Goal: Transaction & Acquisition: Purchase product/service

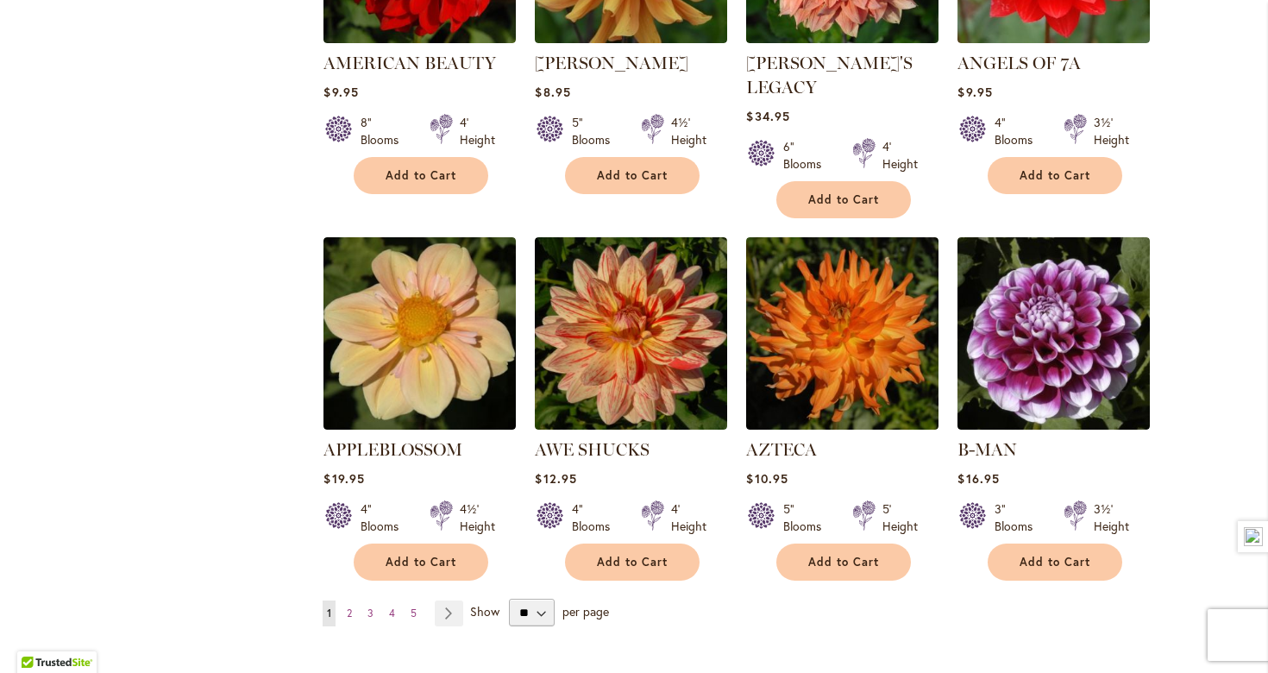
scroll to position [1305, 0]
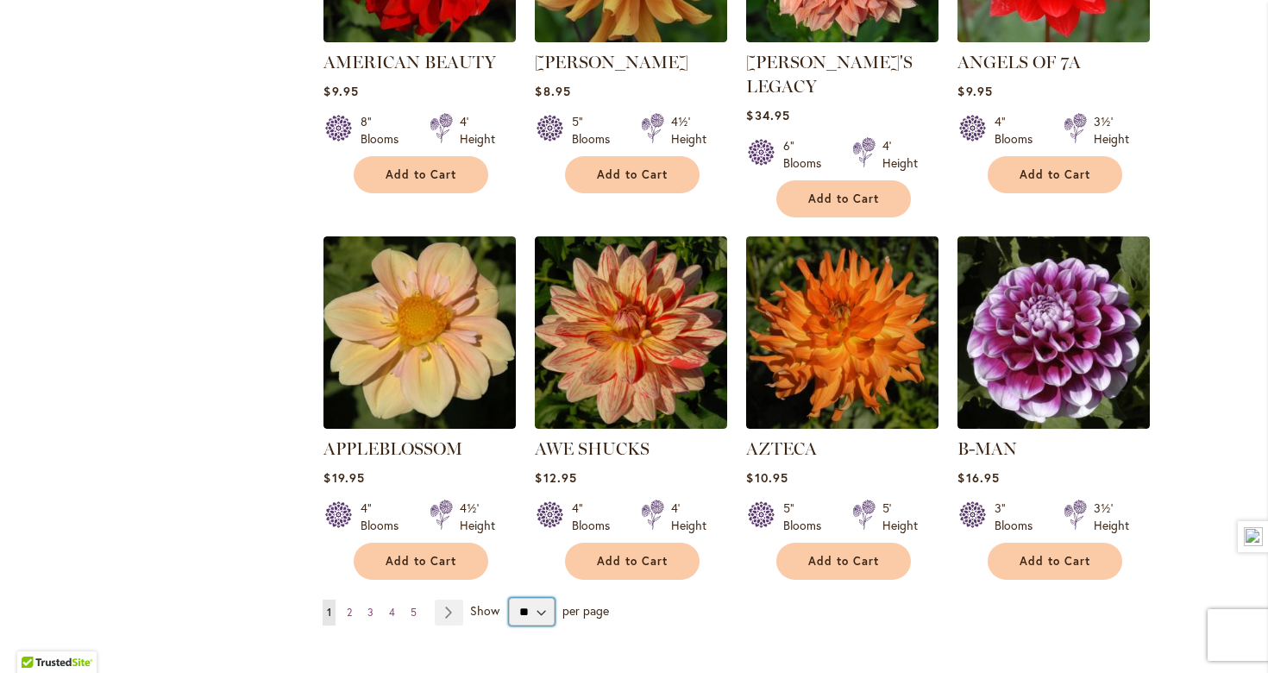
click at [544, 598] on select "** ** ** **" at bounding box center [532, 612] width 46 height 28
select select "**"
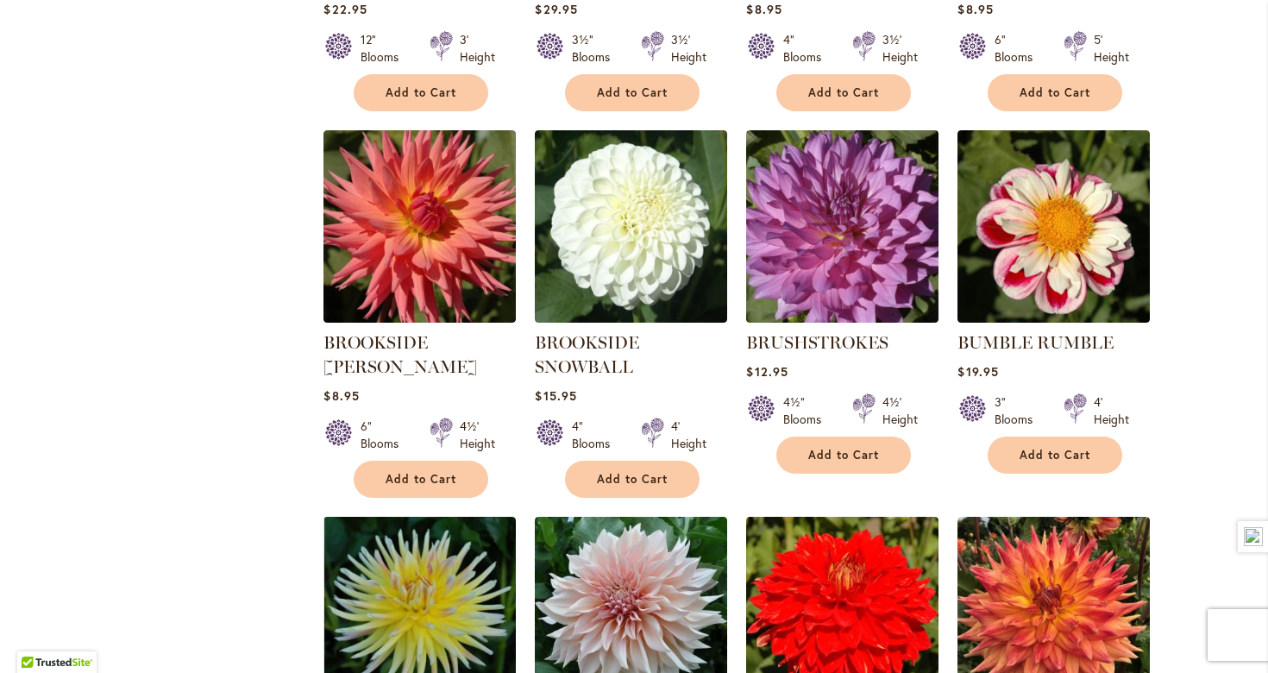
scroll to position [5059, 0]
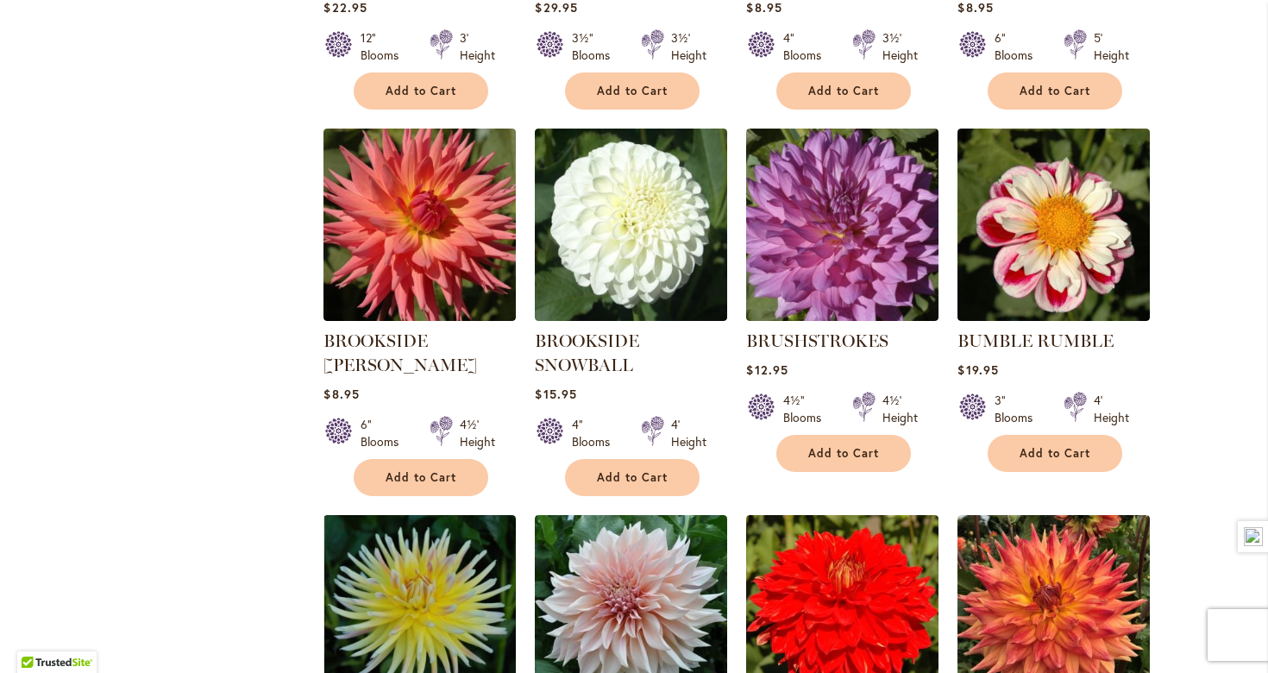
click at [1044, 435] on li "BUMBLE RUMBLE Rating: 99% 10 Reviews $19.95 3" Blooms 4' Height Add to Cart" at bounding box center [1053, 312] width 194 height 369
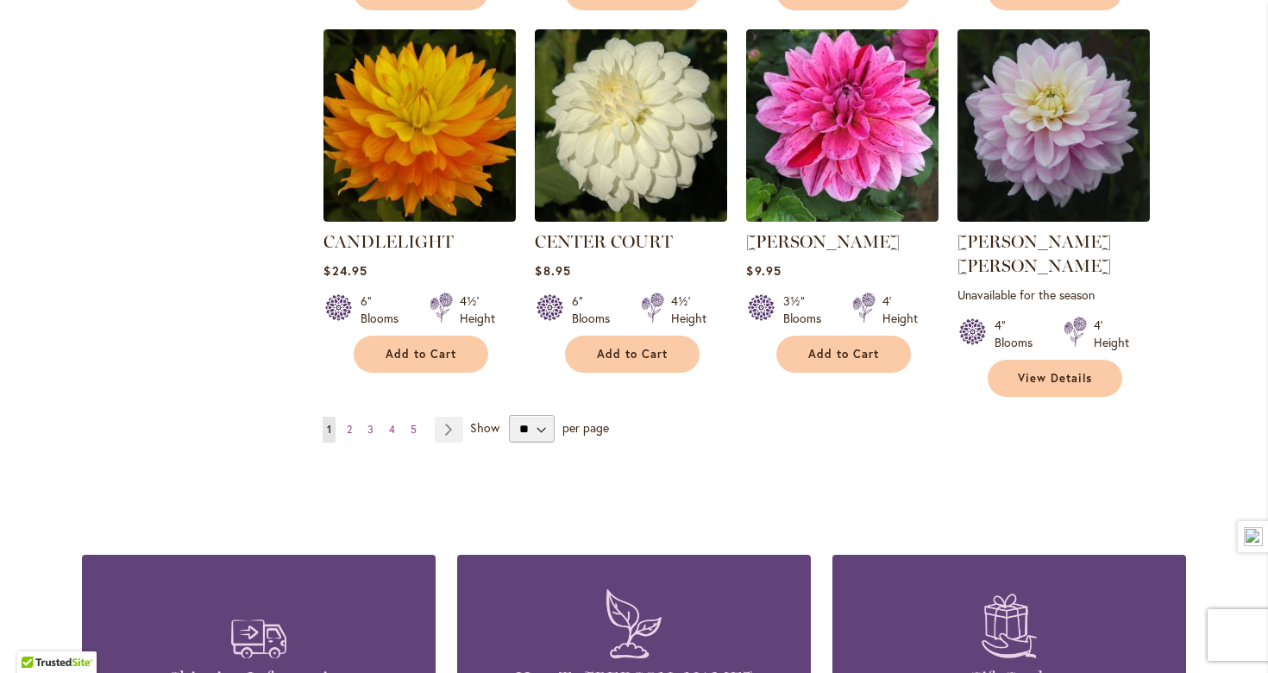
scroll to position [5900, 0]
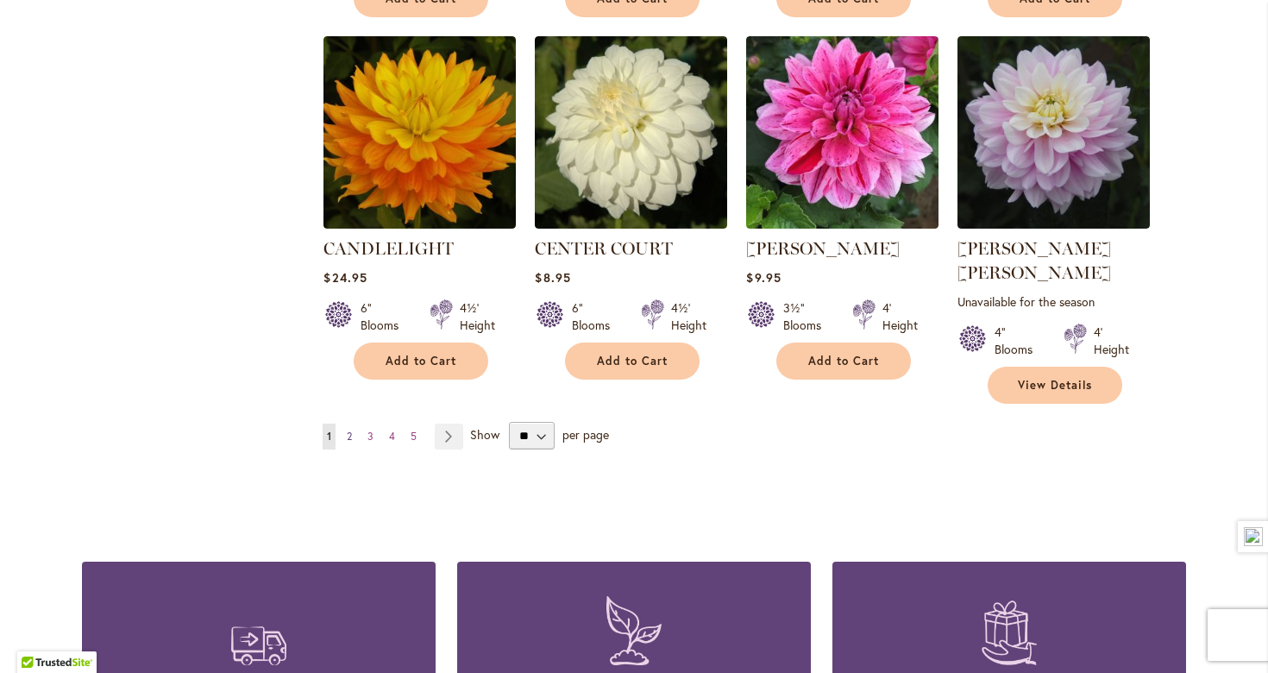
click at [348, 423] on link "Page 2" at bounding box center [349, 436] width 14 height 26
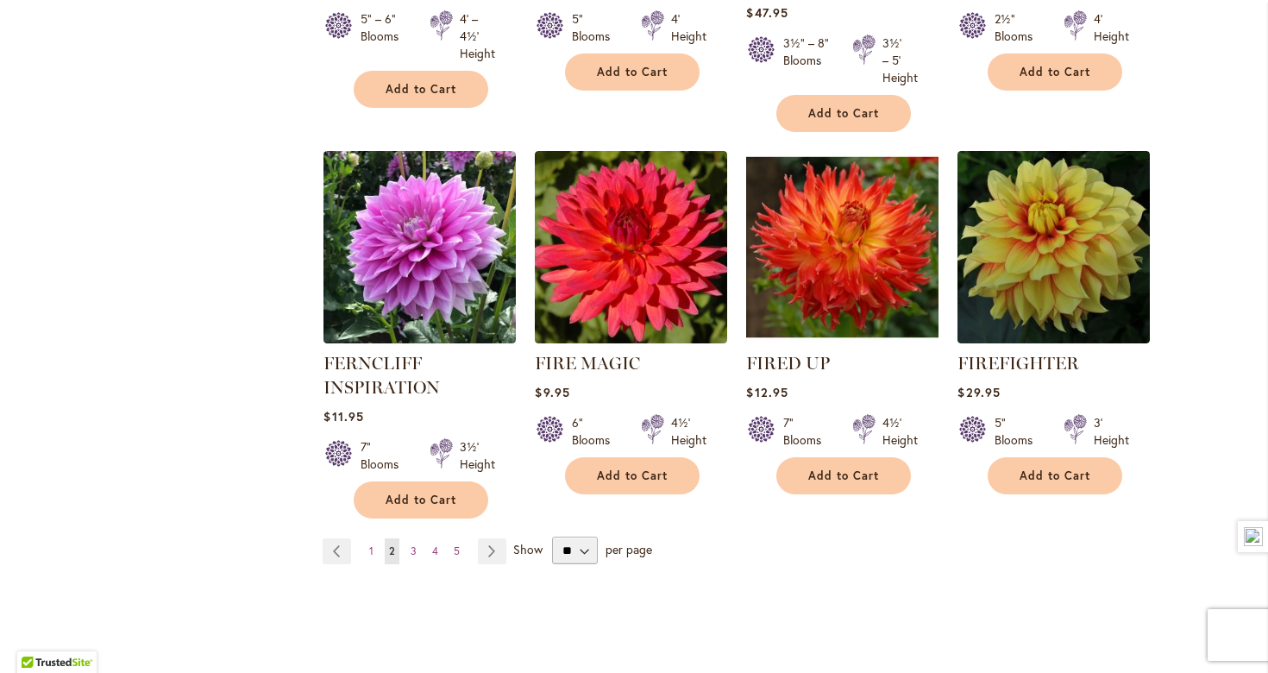
scroll to position [5946, 0]
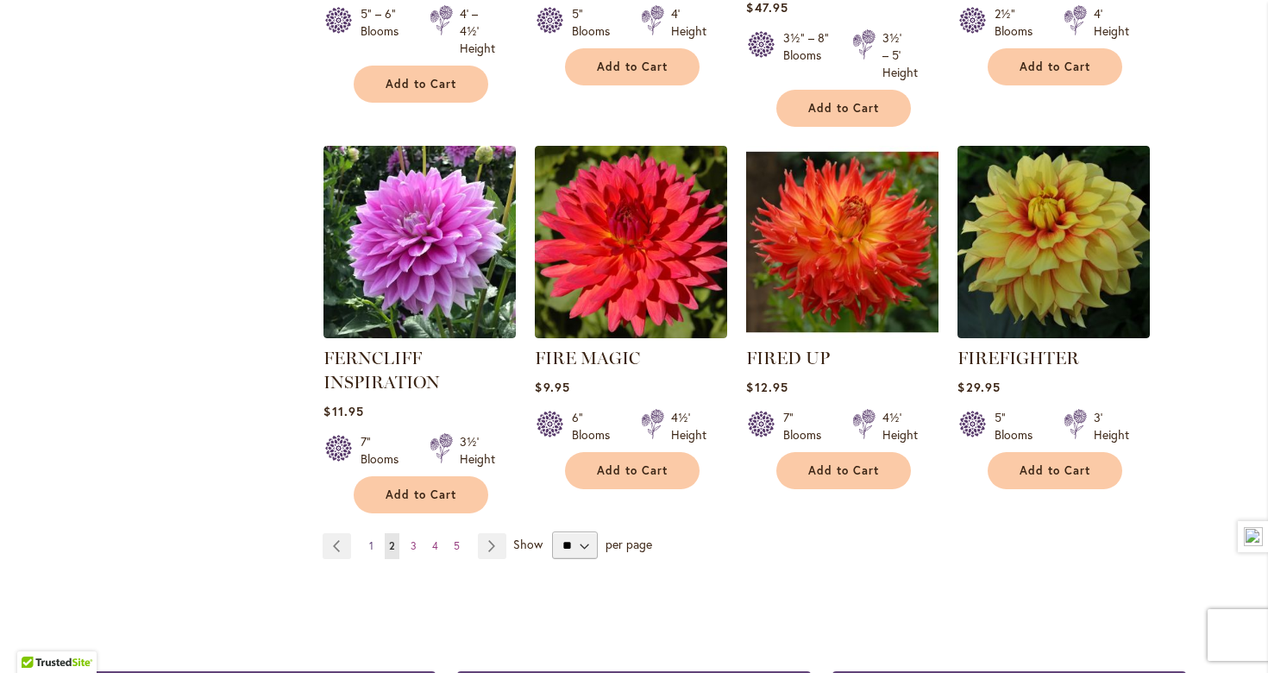
click at [372, 539] on span "1" at bounding box center [371, 545] width 4 height 13
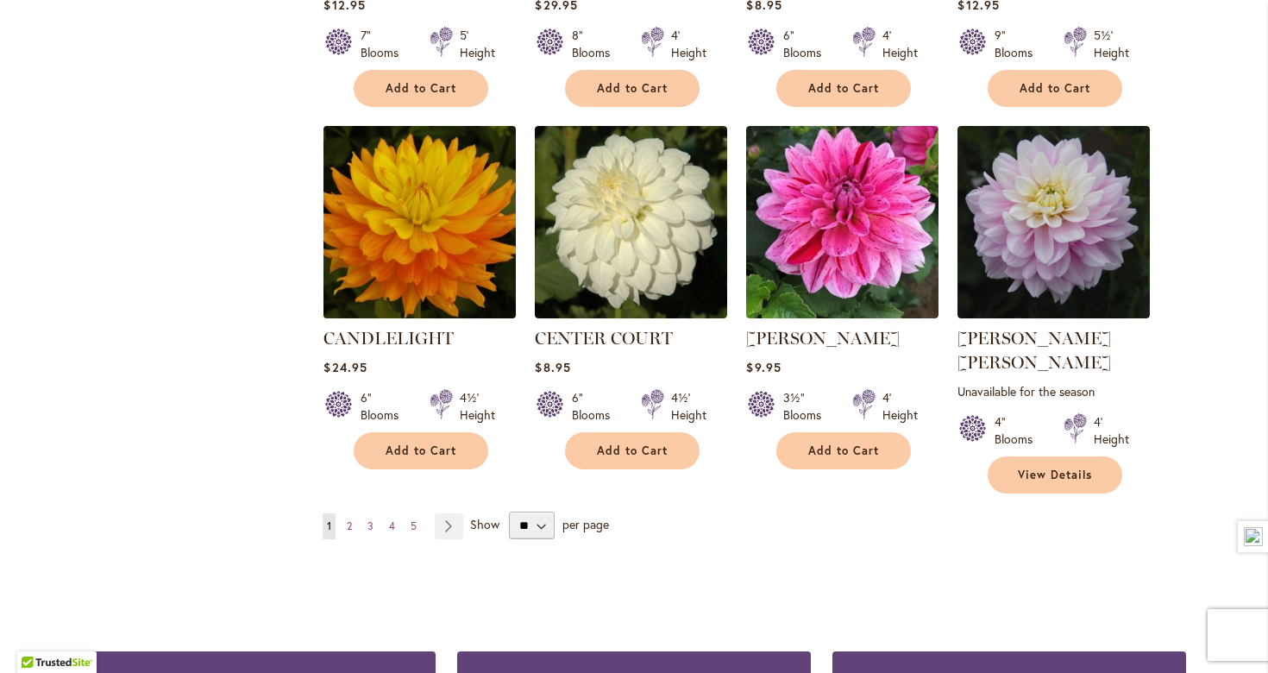
scroll to position [5811, 0]
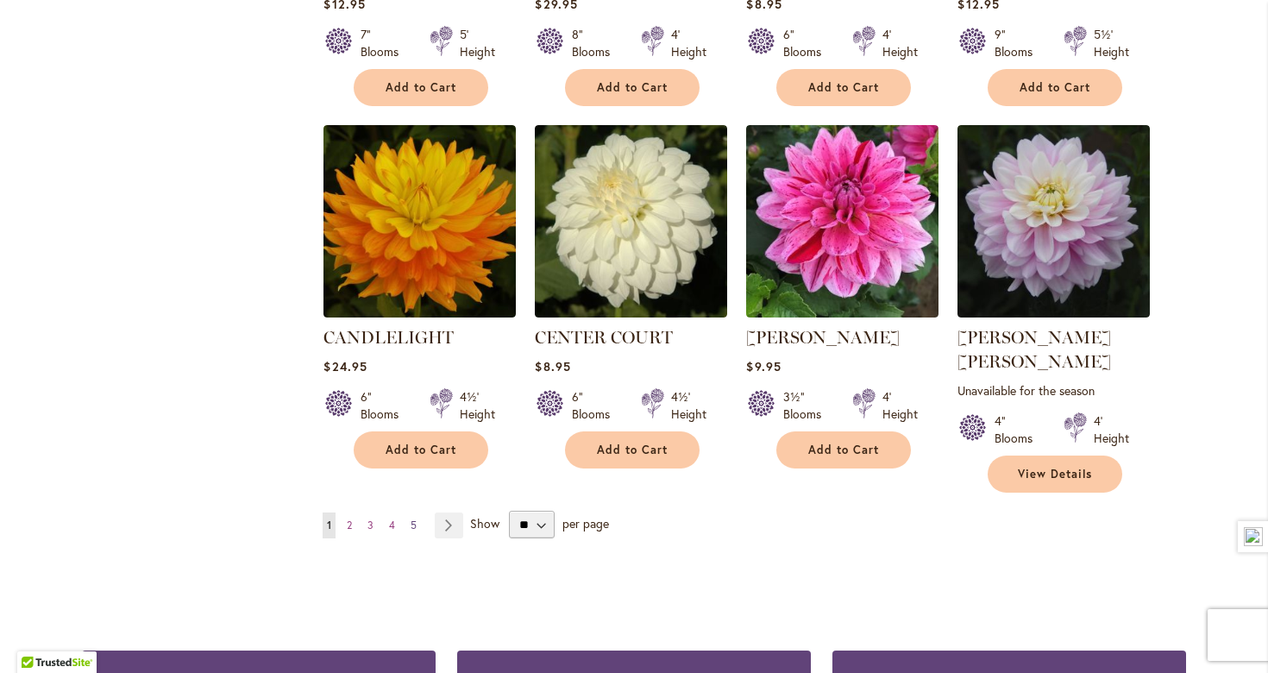
click at [415, 518] on span "5" at bounding box center [414, 524] width 6 height 13
click at [408, 512] on link "Page 5" at bounding box center [413, 525] width 15 height 26
click at [414, 518] on span "5" at bounding box center [414, 524] width 6 height 13
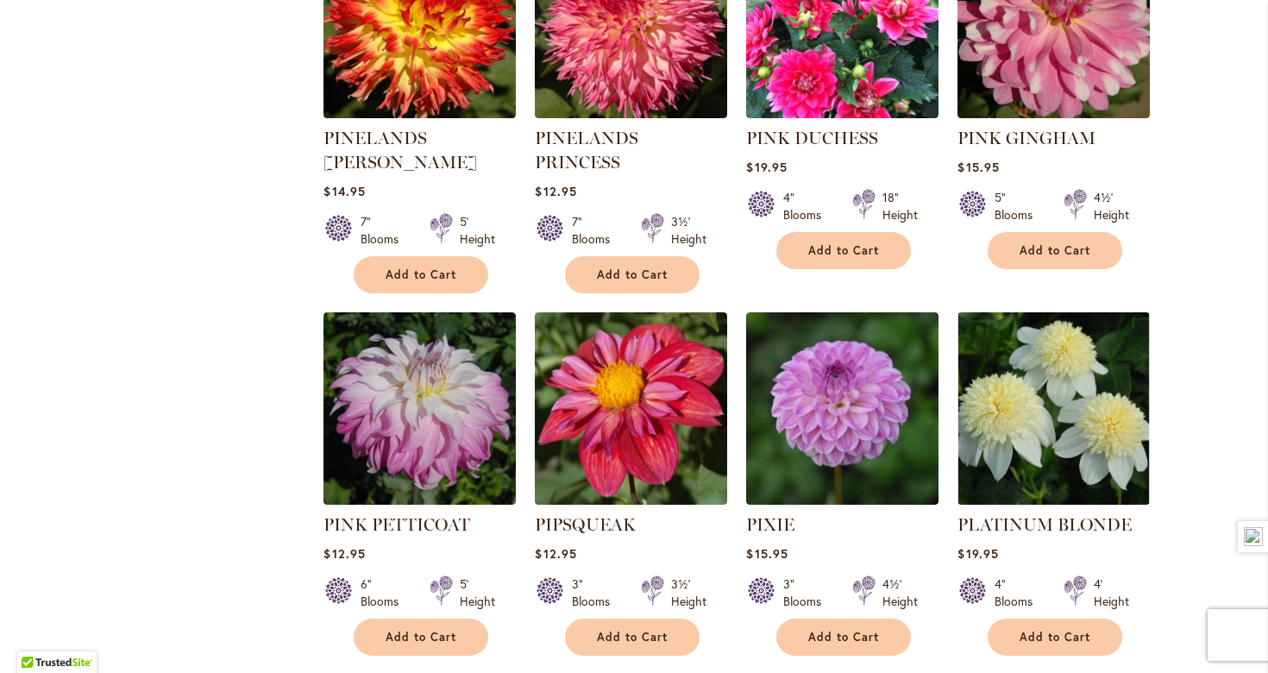
scroll to position [5746, 0]
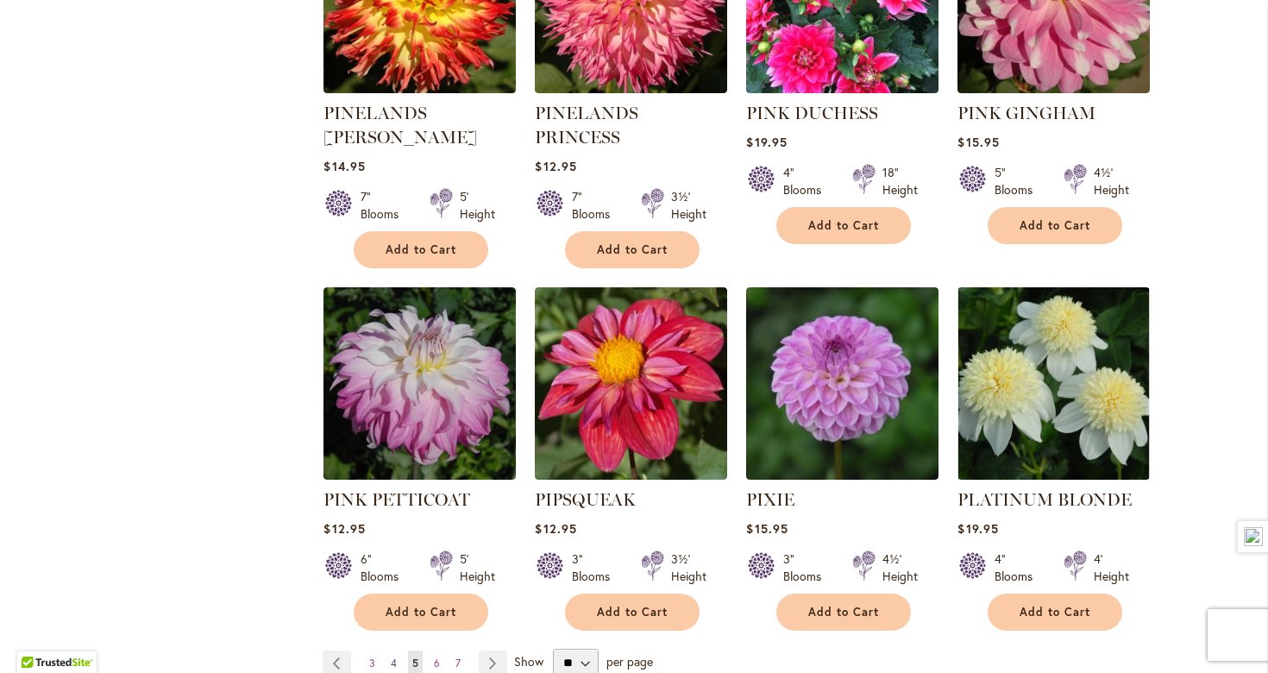
click at [390, 650] on link "Page 4" at bounding box center [393, 663] width 15 height 26
click at [394, 656] on span "4" at bounding box center [394, 662] width 6 height 13
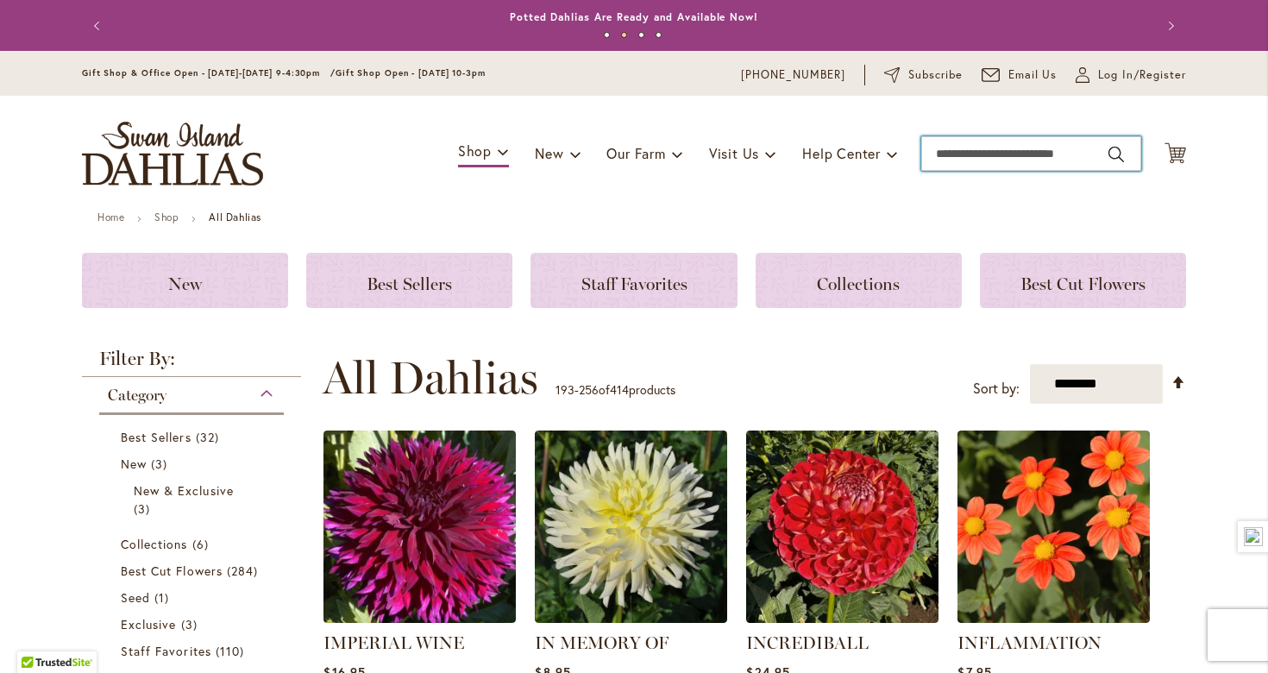
click at [975, 156] on input "Search" at bounding box center [1031, 153] width 220 height 34
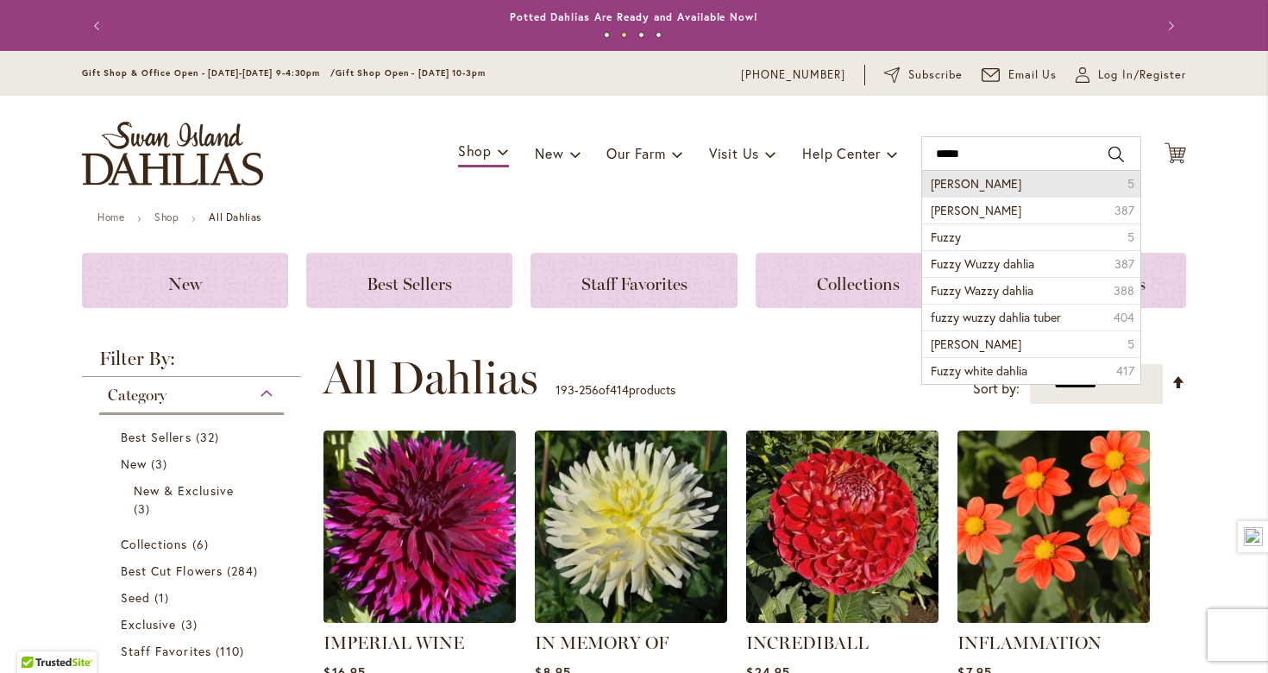
click at [994, 195] on li "Fuzzy wuzzy 5" at bounding box center [1031, 184] width 218 height 26
type input "**********"
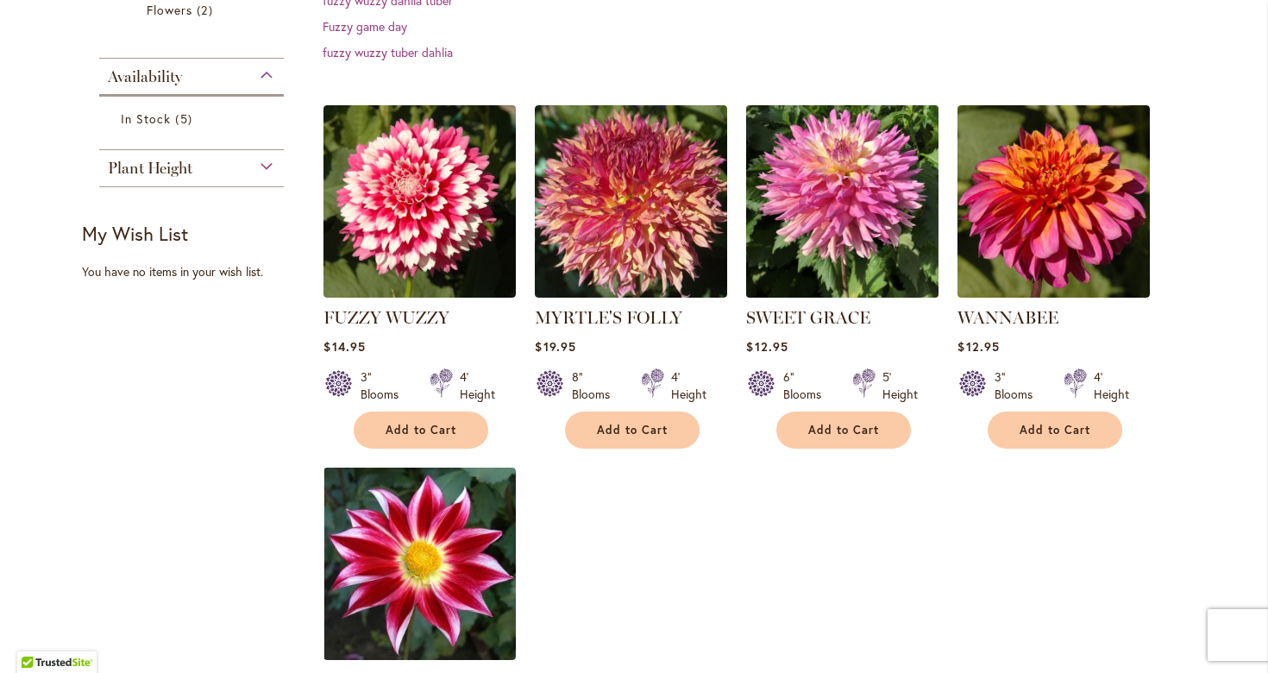
scroll to position [423, 0]
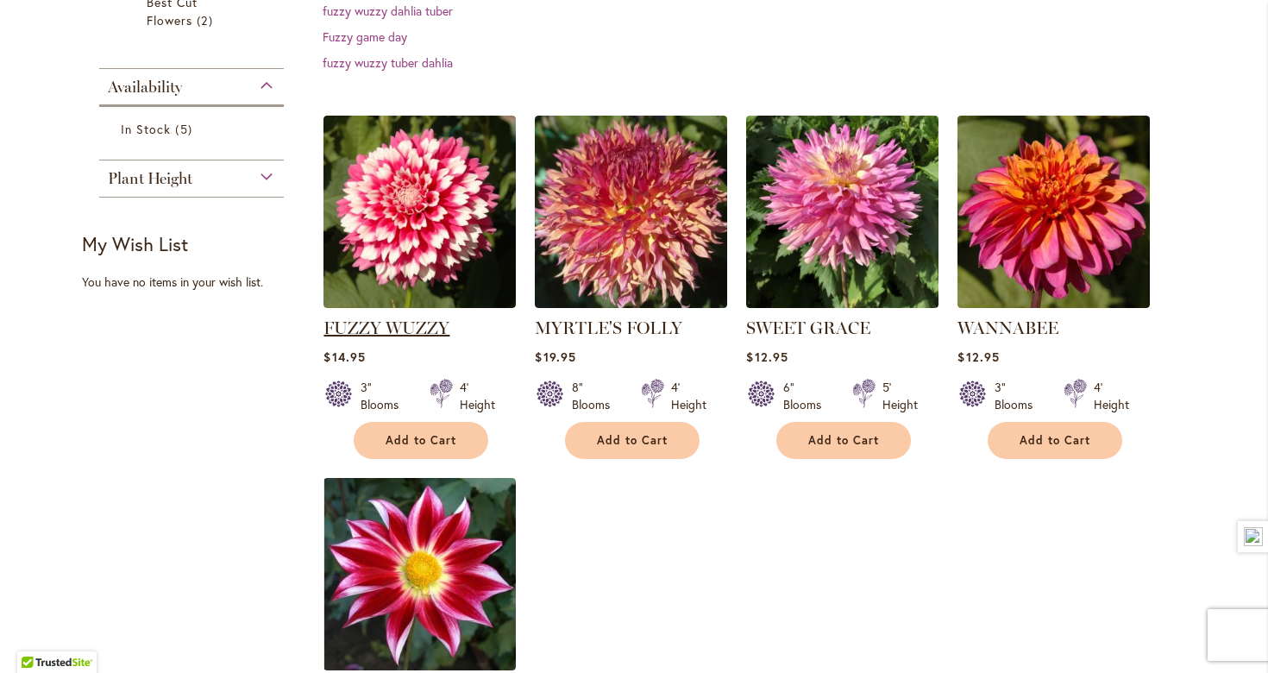
click at [355, 324] on link "FUZZY WUZZY" at bounding box center [386, 327] width 126 height 21
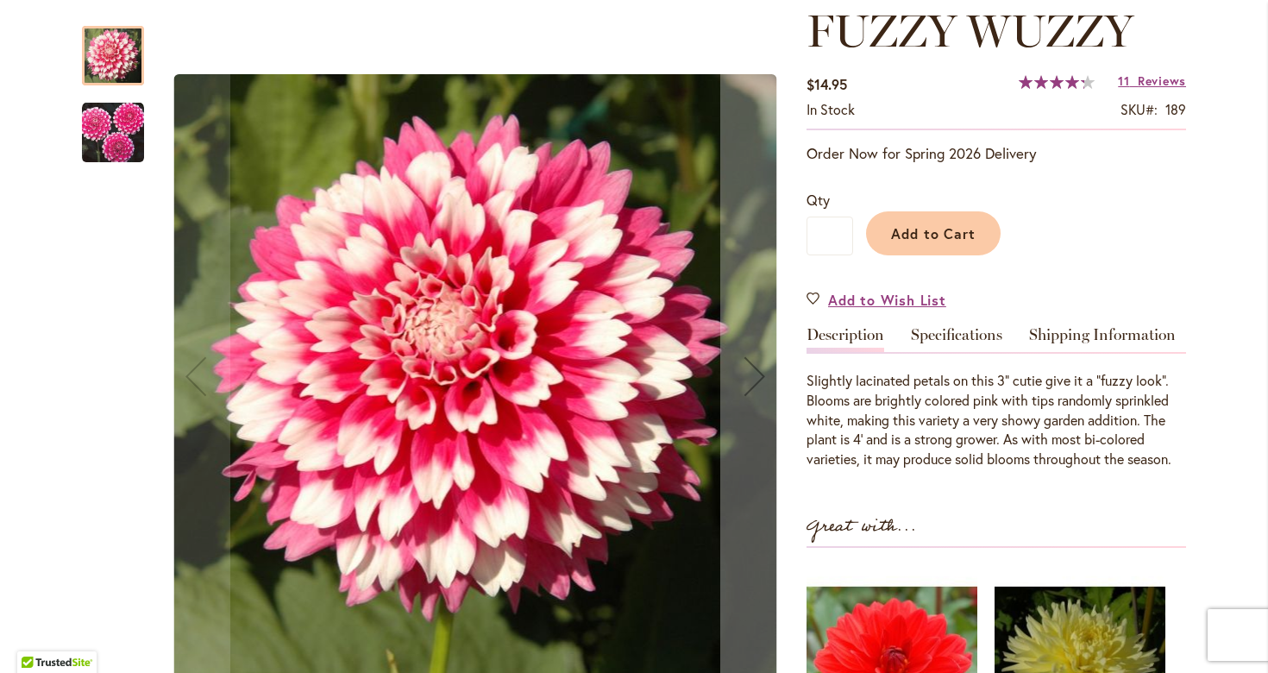
scroll to position [248, 0]
click at [112, 145] on img "FUZZY WUZZY" at bounding box center [113, 133] width 62 height 62
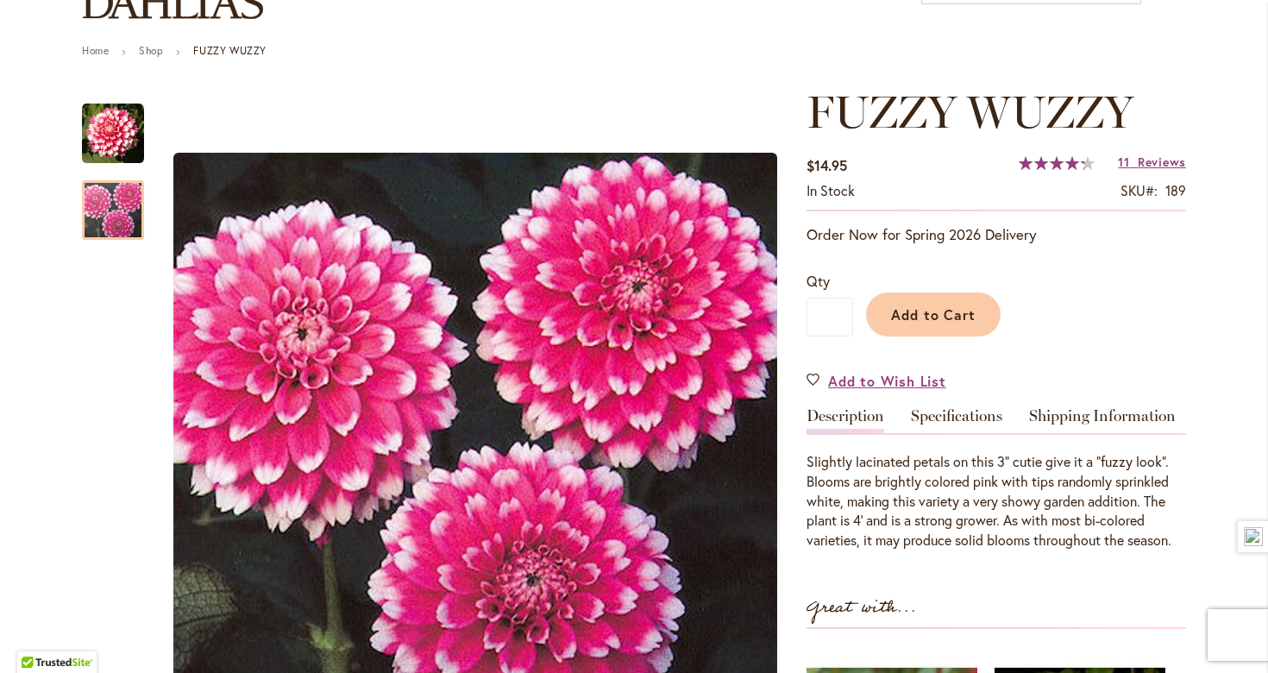
scroll to position [167, 0]
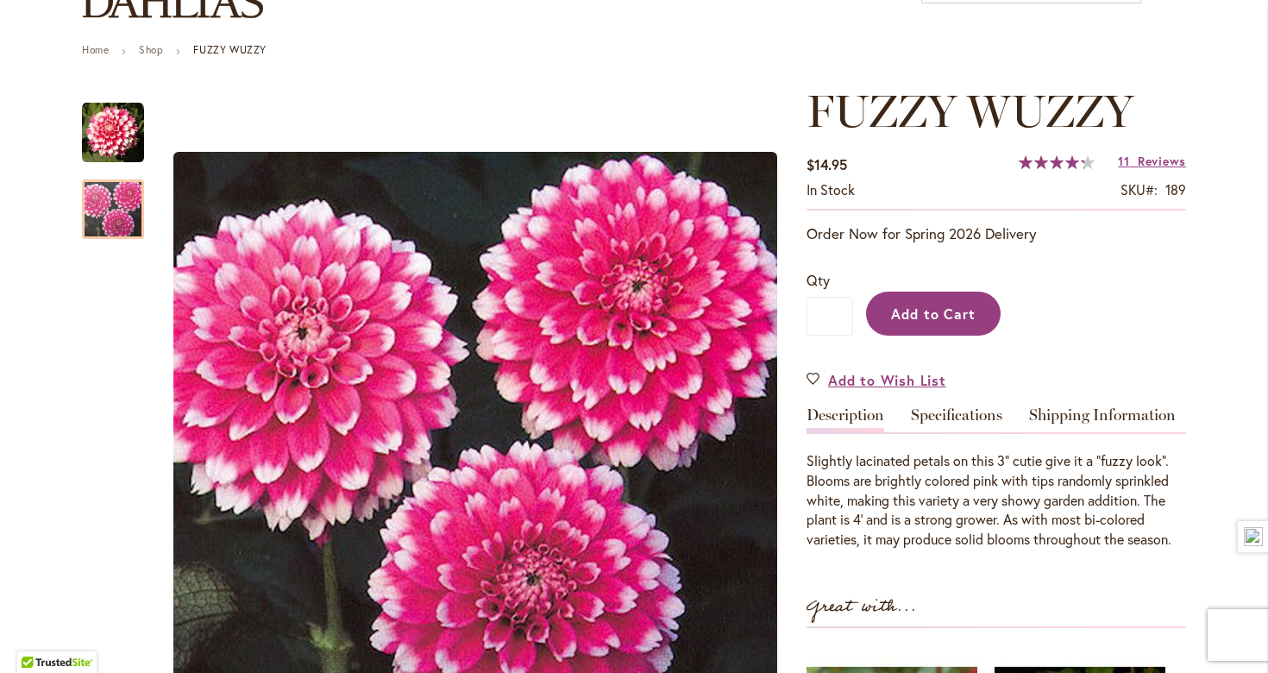
click at [916, 327] on button "Add to Cart" at bounding box center [933, 314] width 135 height 44
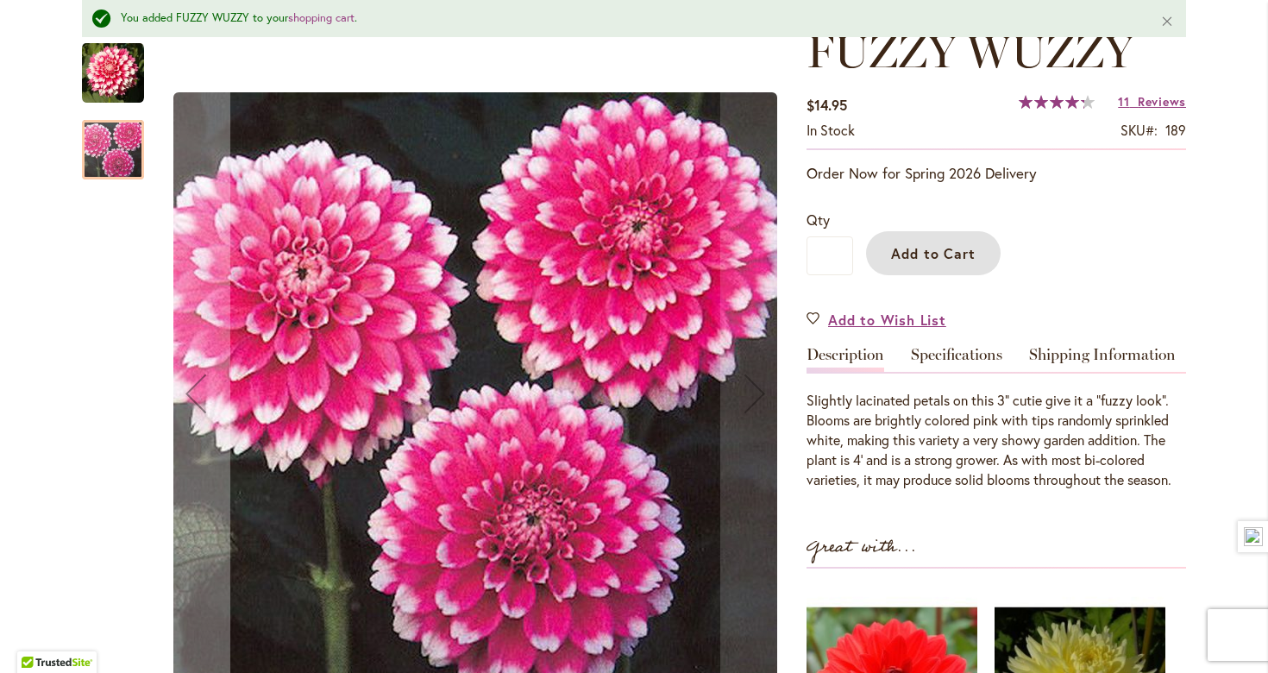
scroll to position [260, 0]
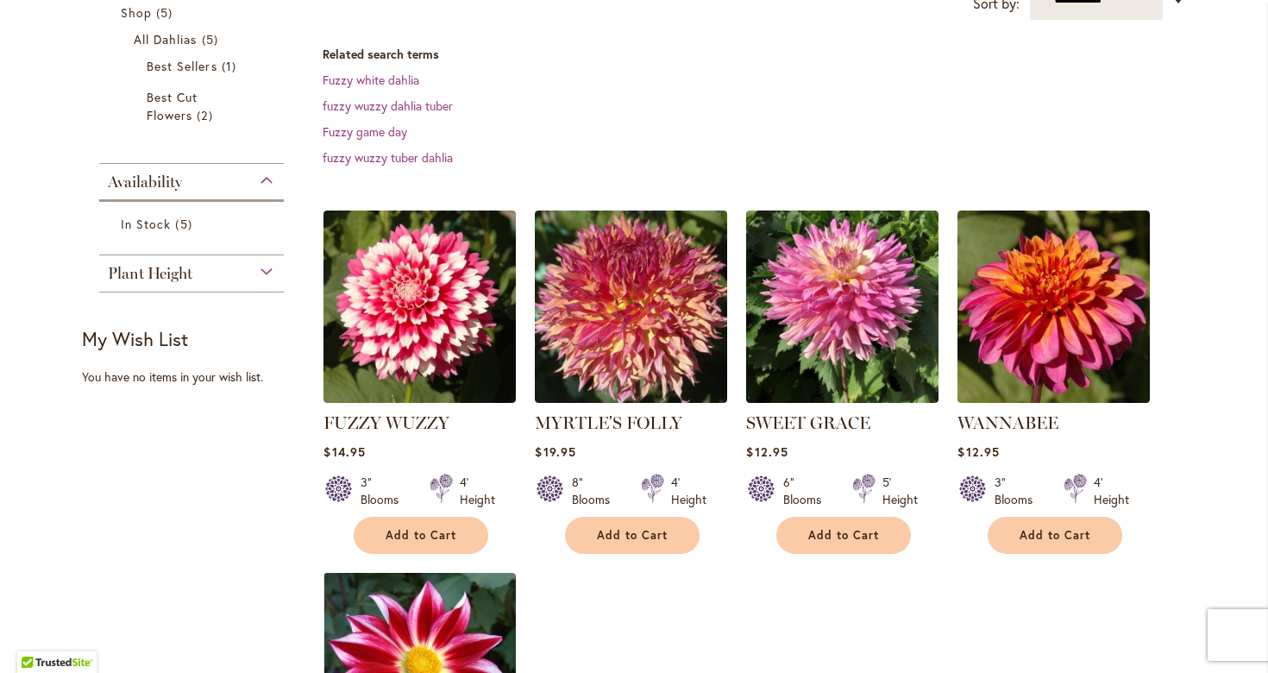
scroll to position [327, 0]
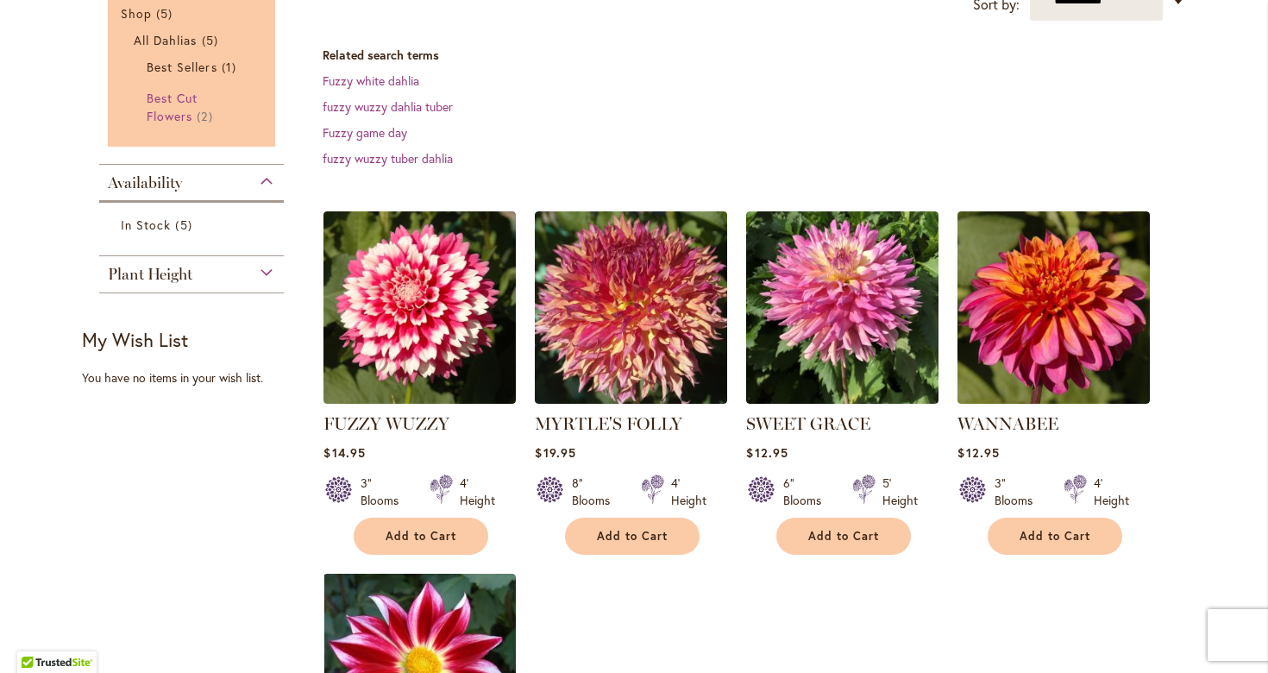
click at [189, 124] on span "Best Cut Flowers" at bounding box center [172, 107] width 51 height 34
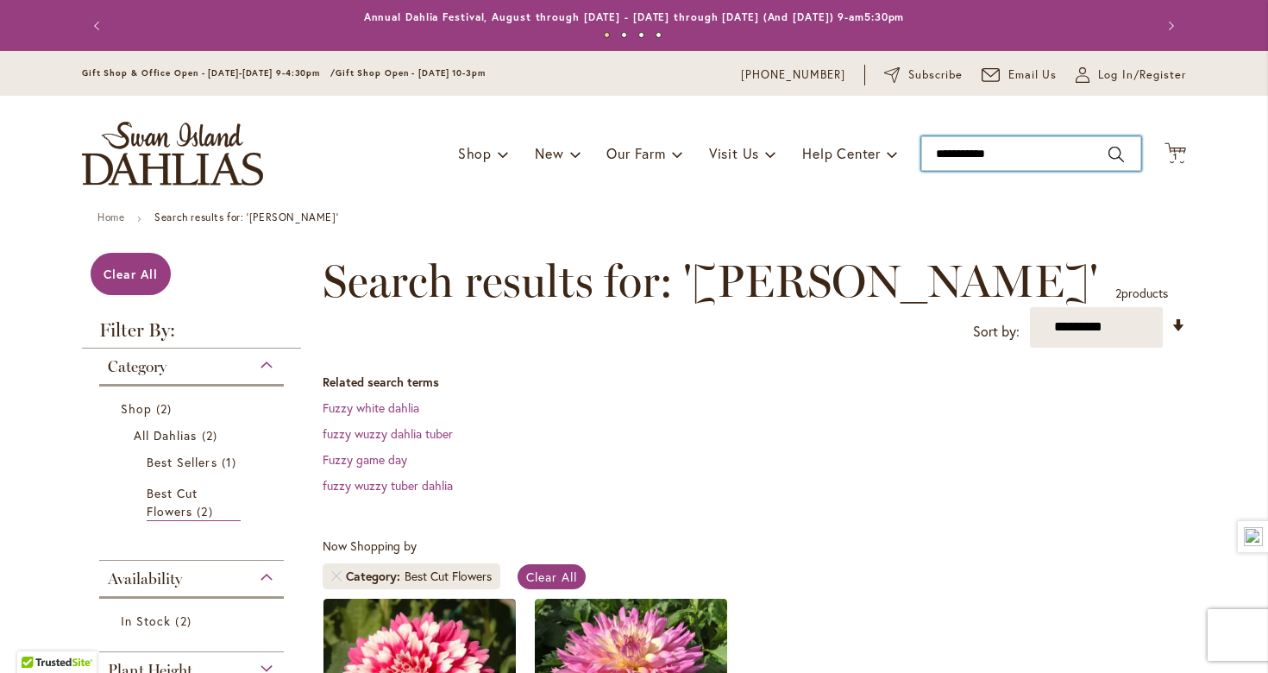
type input "**********"
drag, startPoint x: 1069, startPoint y: 157, endPoint x: 838, endPoint y: 157, distance: 231.1
click at [838, 157] on div "Toggle Nav Shop Dahlia Tubers Collections Fresh Cut Dahlias Gardening Supplies …" at bounding box center [634, 154] width 1138 height 116
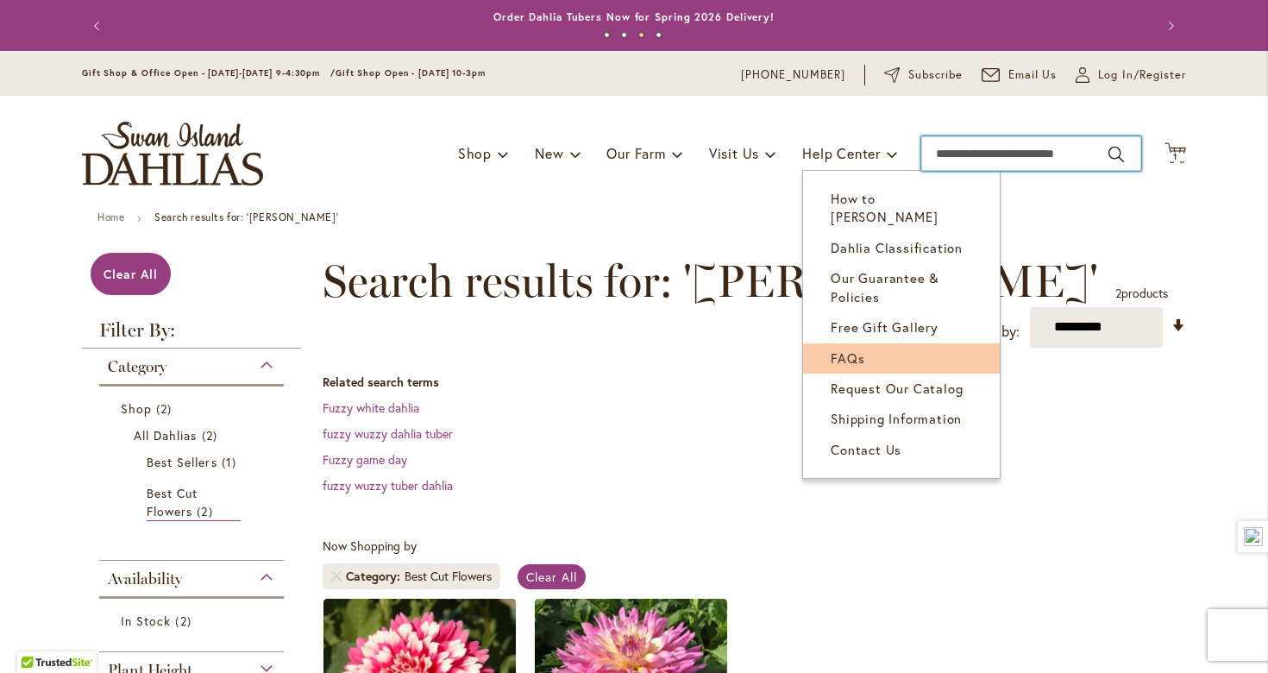
click at [859, 349] on span "FAQs" at bounding box center [848, 357] width 34 height 17
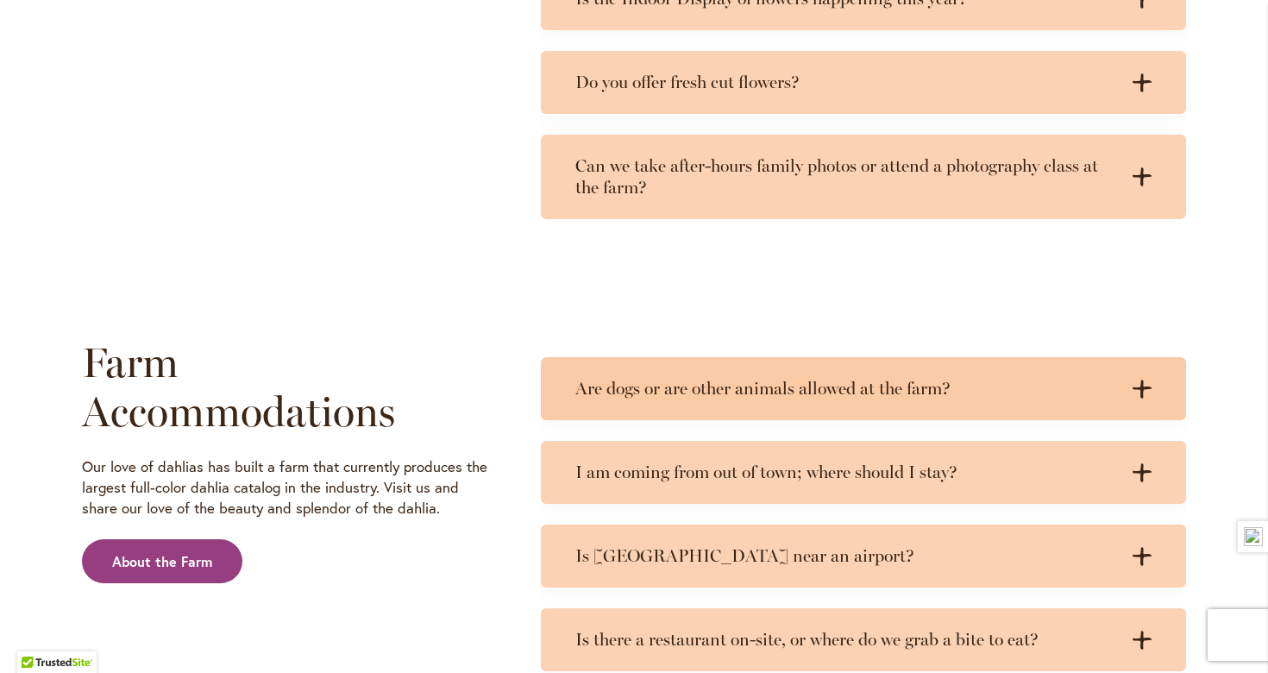
scroll to position [1588, 0]
click at [607, 391] on h3 "Are dogs or are other animals allowed at the farm?" at bounding box center [846, 388] width 542 height 22
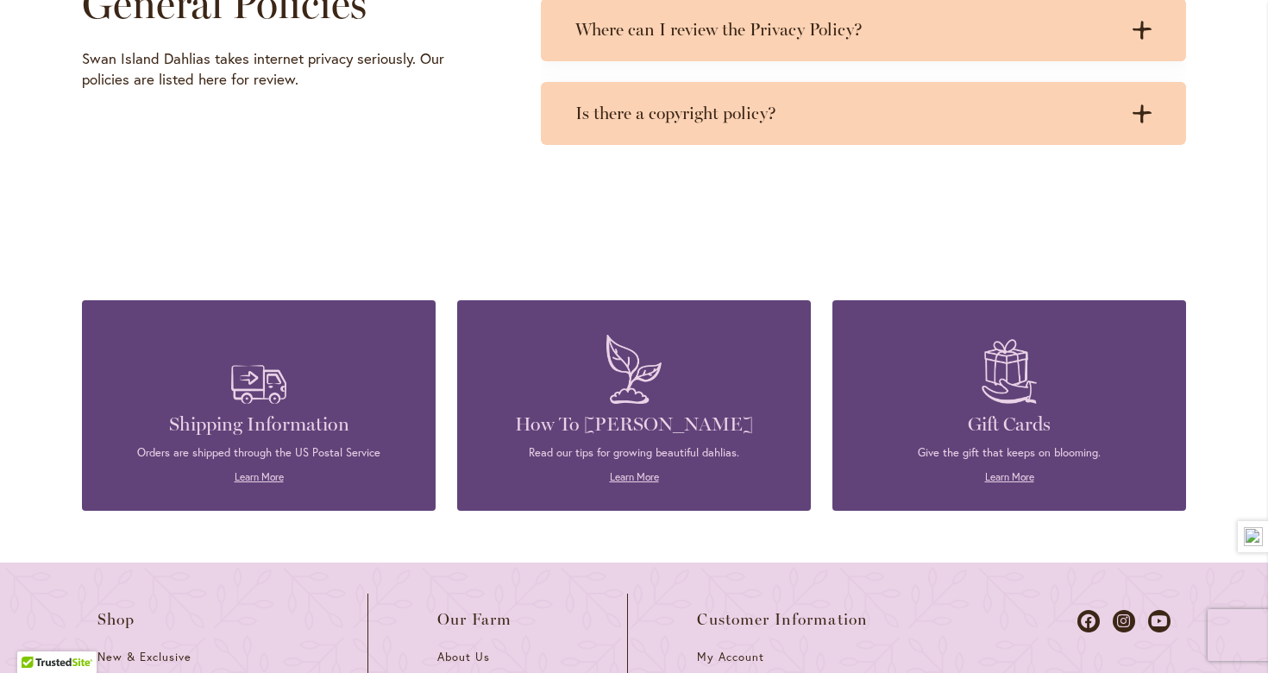
scroll to position [5045, 0]
